Goal: Task Accomplishment & Management: Manage account settings

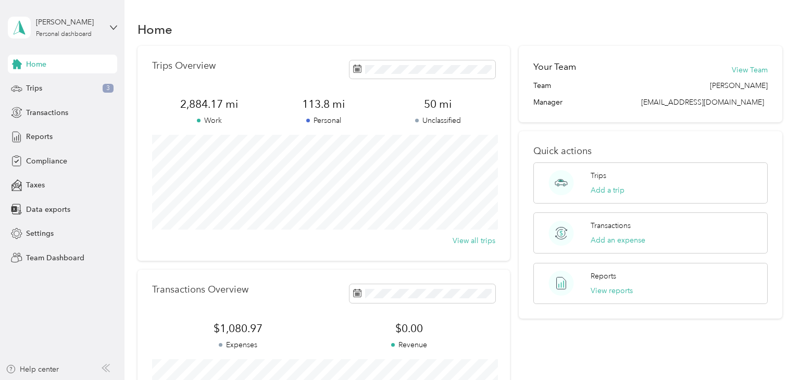
click at [434, 121] on p "Unclassified" at bounding box center [438, 120] width 115 height 11
click at [446, 105] on span "50 mi" at bounding box center [438, 104] width 115 height 15
click at [765, 71] on button "View Team" at bounding box center [749, 70] width 36 height 11
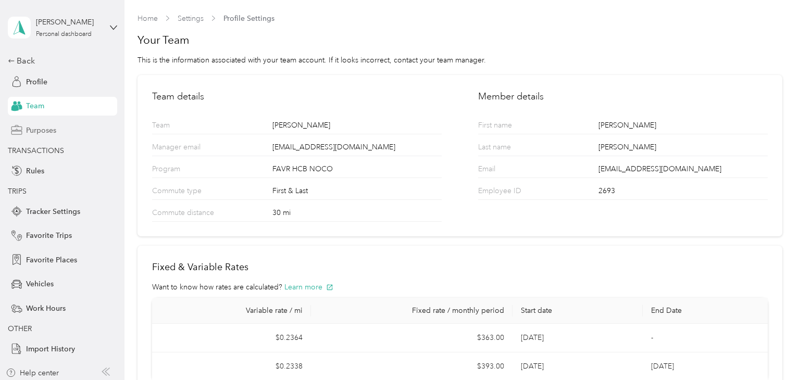
click at [39, 134] on span "Purposes" at bounding box center [41, 130] width 30 height 11
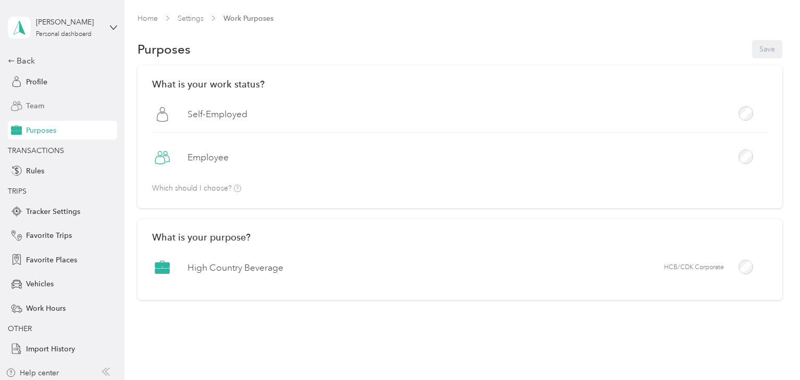
click at [35, 107] on span "Team" at bounding box center [35, 105] width 18 height 11
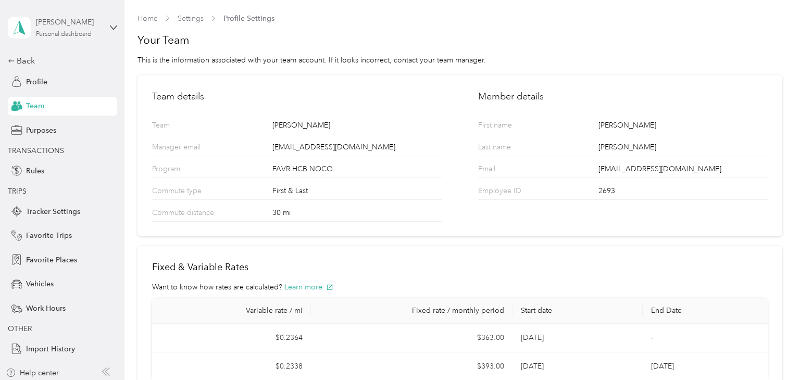
click at [76, 24] on div "[PERSON_NAME]" at bounding box center [68, 22] width 65 height 11
click at [70, 110] on div "Personal dashboard" at bounding box center [117, 109] width 205 height 18
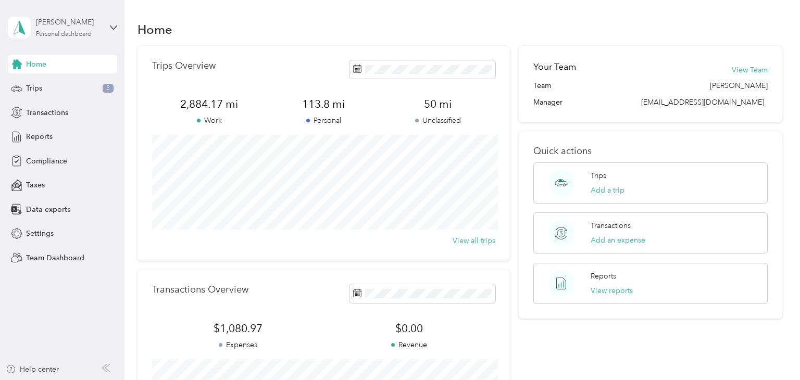
click at [58, 26] on div "[PERSON_NAME]" at bounding box center [68, 22] width 65 height 11
click at [49, 85] on div "Team dashboard" at bounding box center [45, 85] width 56 height 11
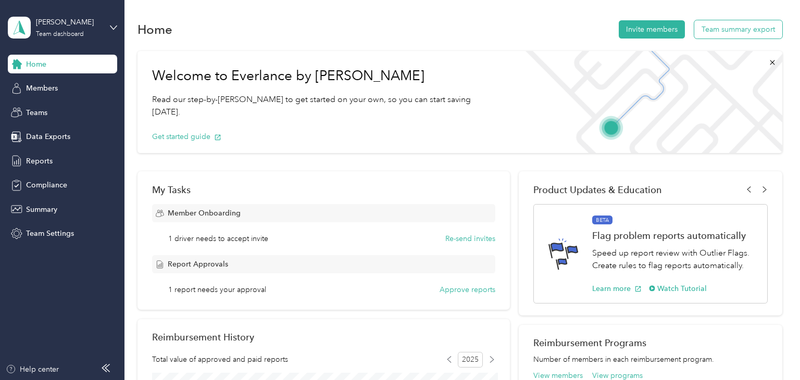
click at [760, 29] on button "Team summary export" at bounding box center [738, 29] width 88 height 18
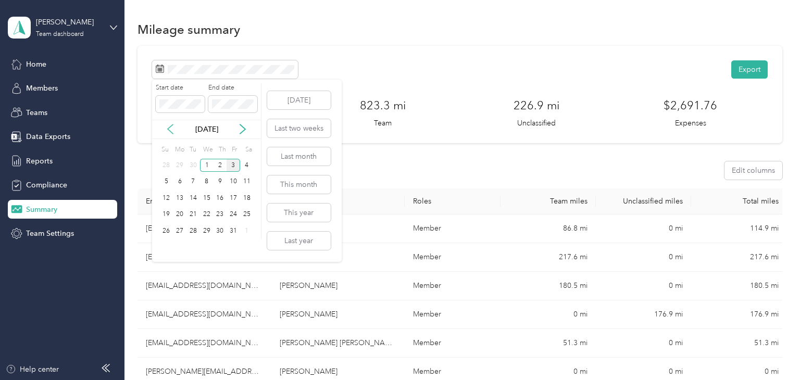
click at [171, 126] on icon at bounding box center [170, 129] width 10 height 10
click at [180, 163] on div "1" at bounding box center [180, 165] width 14 height 13
click at [191, 231] on div "30" at bounding box center [193, 230] width 14 height 13
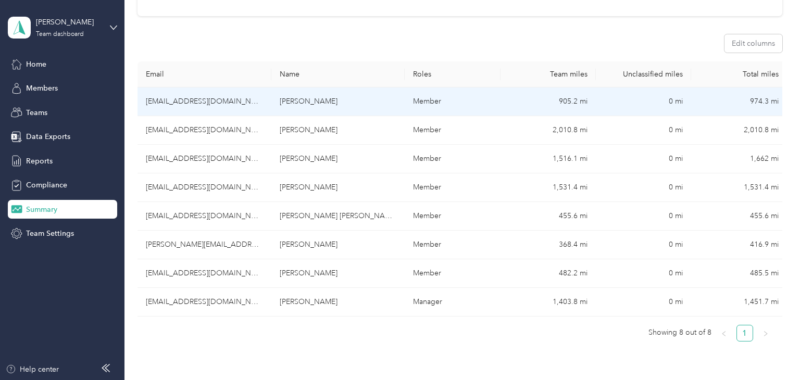
scroll to position [130, 0]
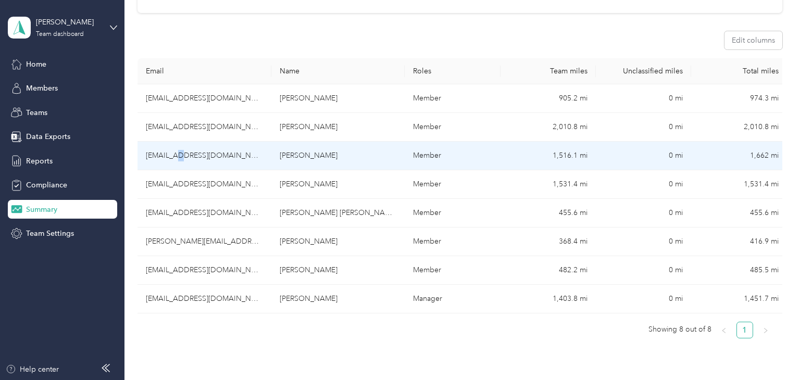
click at [184, 153] on td "[EMAIL_ADDRESS][DOMAIN_NAME]" at bounding box center [204, 156] width 134 height 29
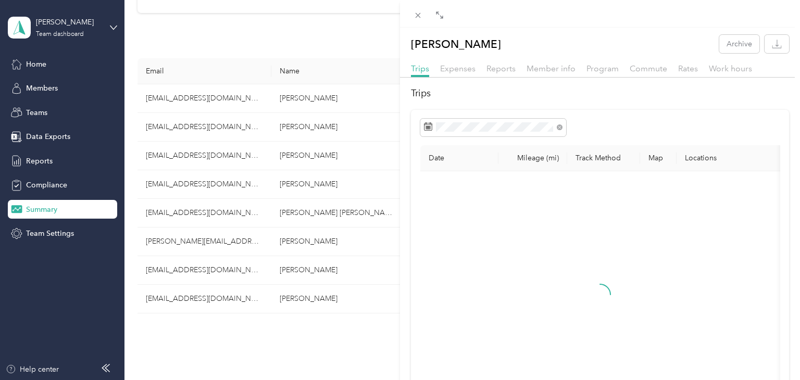
click at [325, 39] on div "[PERSON_NAME] Archive Trips Expenses Reports Member info Program Commute Rates …" at bounding box center [400, 190] width 800 height 380
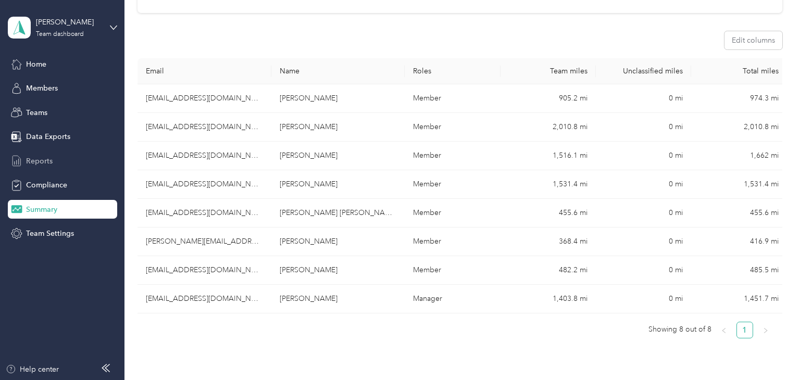
click at [44, 160] on span "Reports" at bounding box center [39, 161] width 27 height 11
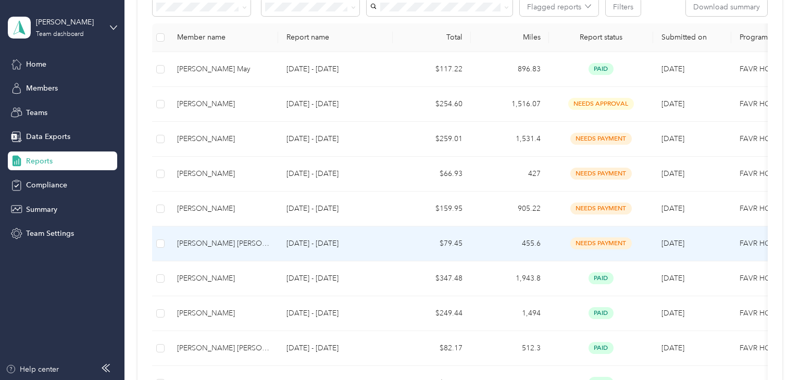
scroll to position [208, 0]
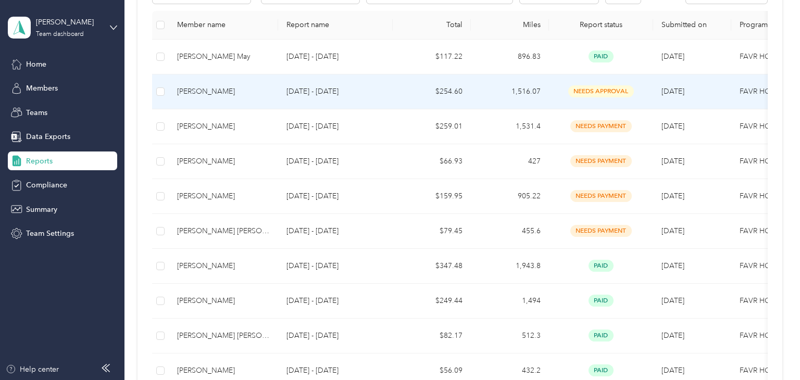
click at [217, 92] on div "[PERSON_NAME]" at bounding box center [223, 91] width 93 height 11
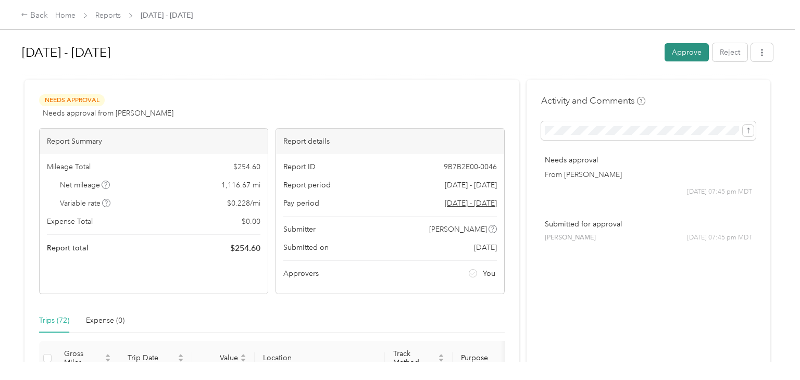
click at [680, 52] on button "Approve" at bounding box center [686, 52] width 44 height 18
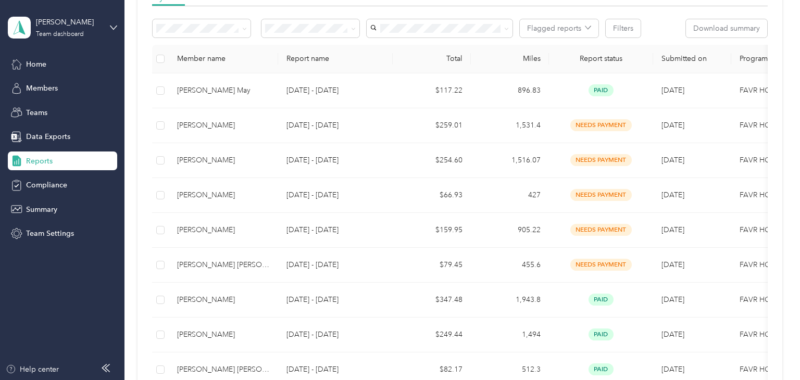
scroll to position [172, 0]
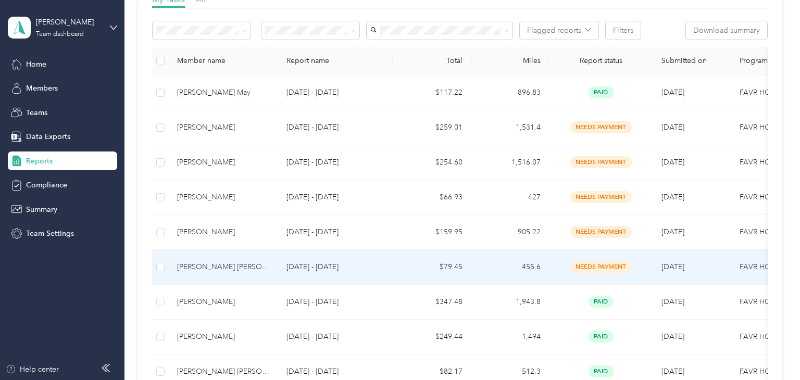
click at [232, 267] on div "[PERSON_NAME] [PERSON_NAME]" at bounding box center [223, 266] width 93 height 11
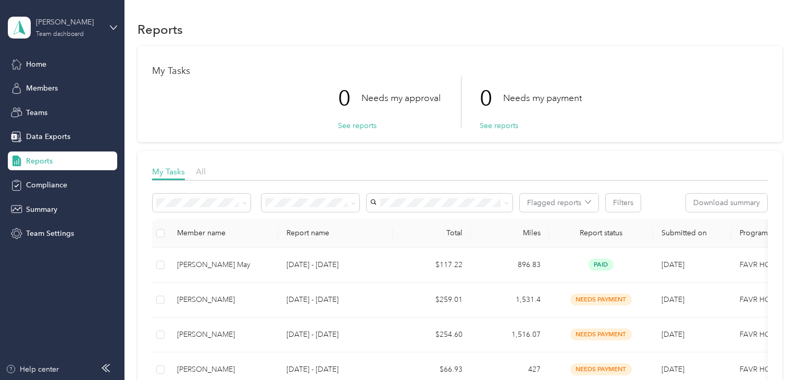
click at [79, 22] on div "[PERSON_NAME]" at bounding box center [68, 22] width 65 height 11
click at [37, 113] on div "Team dashboard Personal dashboard Log out" at bounding box center [117, 106] width 205 height 66
click at [116, 29] on icon at bounding box center [113, 27] width 7 height 7
click at [40, 109] on div "Personal dashboard" at bounding box center [117, 109] width 205 height 18
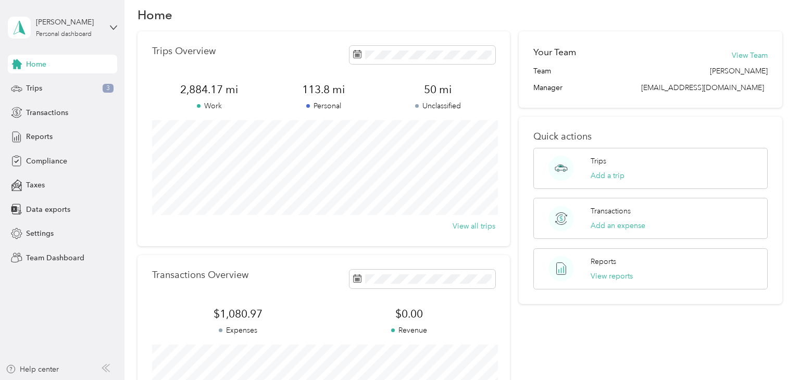
scroll to position [15, 0]
click at [616, 275] on button "View reports" at bounding box center [611, 276] width 42 height 11
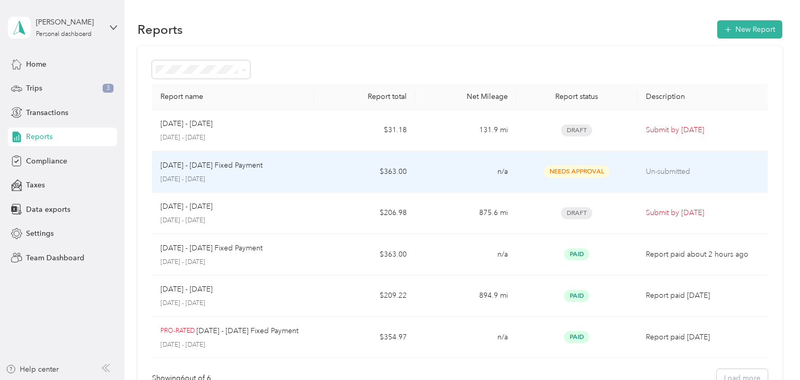
click at [572, 173] on span "Needs Approval" at bounding box center [576, 172] width 66 height 12
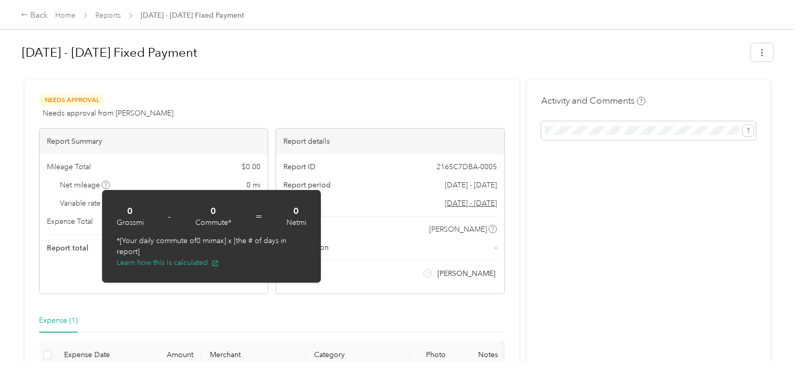
click at [196, 168] on div "Mileage Total $ 0.00" at bounding box center [153, 166] width 213 height 11
click at [254, 309] on div "Expense (1)" at bounding box center [271, 321] width 465 height 24
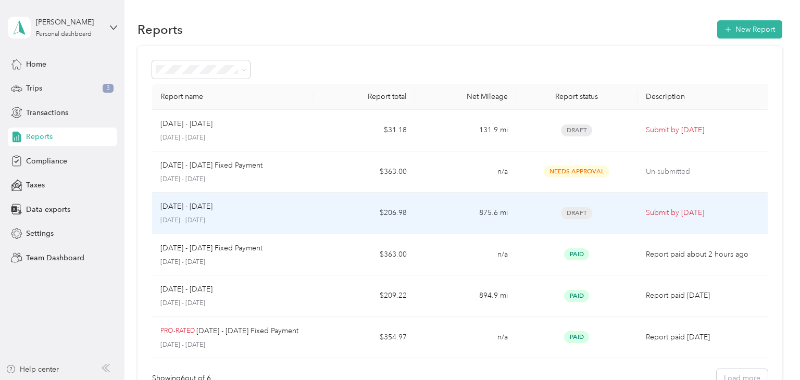
click at [694, 213] on p "Submit by [DATE]" at bounding box center [704, 212] width 118 height 11
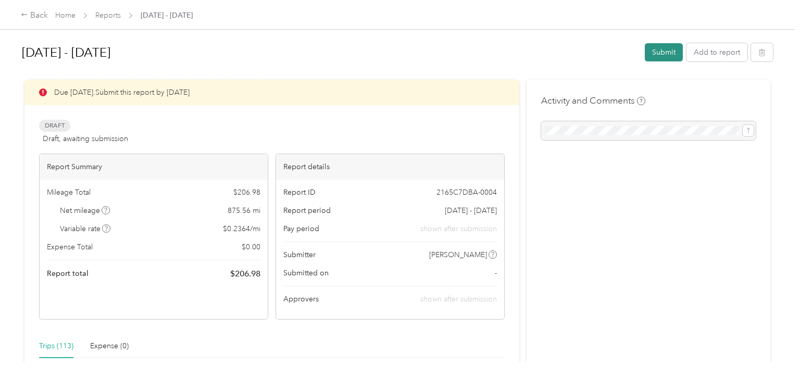
click at [679, 52] on button "Submit" at bounding box center [663, 52] width 38 height 18
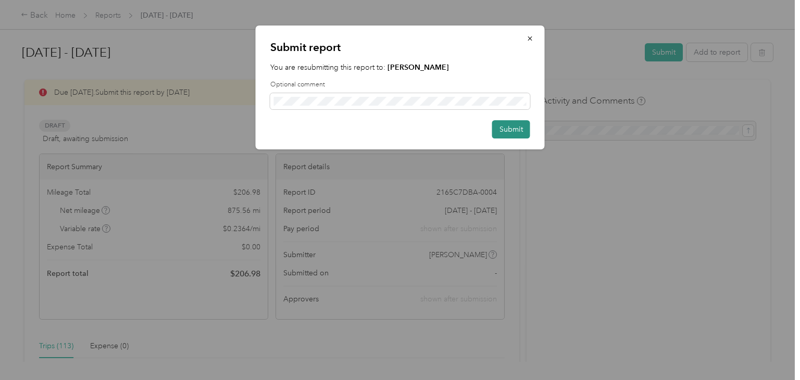
click at [509, 128] on button "Submit" at bounding box center [511, 129] width 38 height 18
